Goal: Navigation & Orientation: Find specific page/section

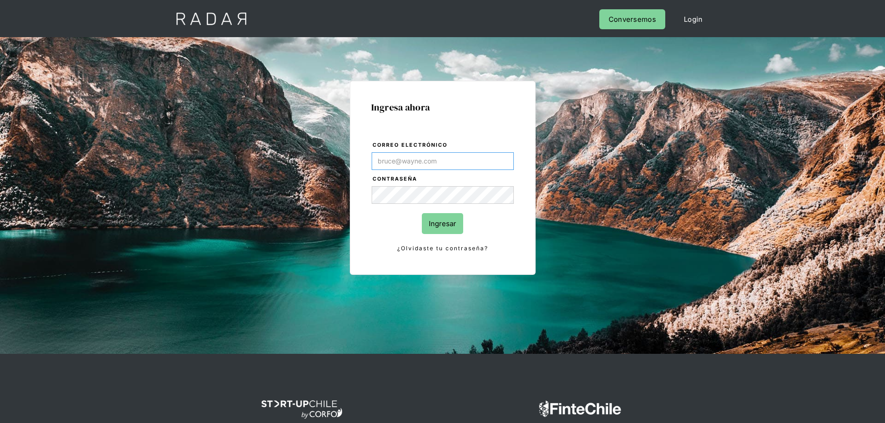
type input "[PERSON_NAME][EMAIL_ADDRESS][PERSON_NAME][DOMAIN_NAME]"
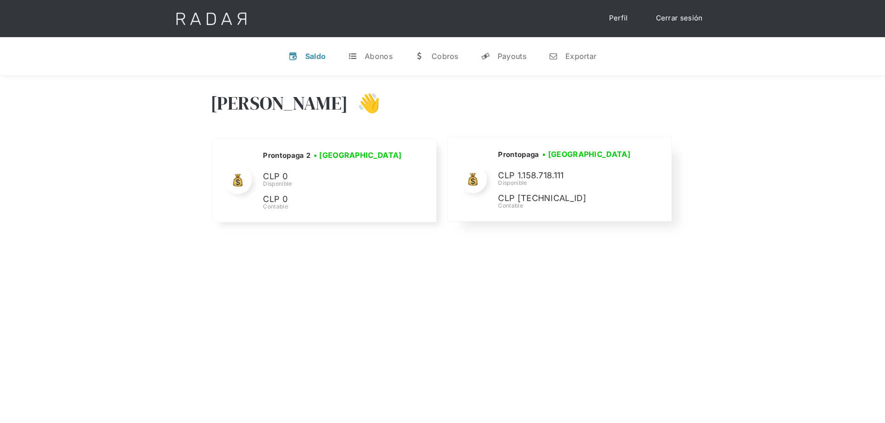
click at [607, 165] on div "Prontopaga • Conectada • Desconectada CLP 1.158.718.111 Disponible CLP 1.158.16…" at bounding box center [567, 179] width 139 height 61
